Goal: Navigation & Orientation: Find specific page/section

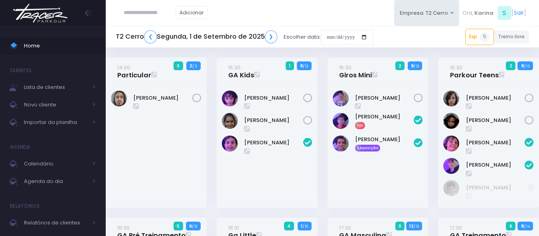
scroll to position [764, 0]
